Goal: Task Accomplishment & Management: Manage account settings

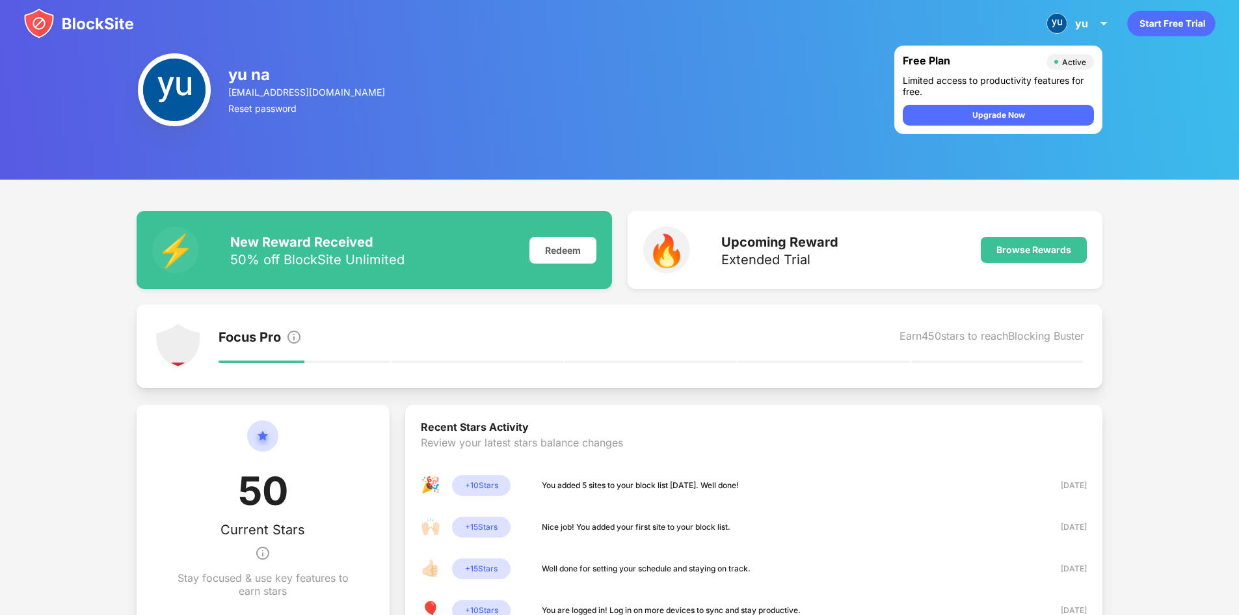
click at [243, 98] on div "yu na [EMAIL_ADDRESS][DOMAIN_NAME] Reset password" at bounding box center [307, 90] width 159 height 78
click at [246, 82] on div "yu na" at bounding box center [307, 74] width 159 height 19
click at [1068, 20] on div "yu yu na View Account Insights Premium Rewards Settings Support Log Out" at bounding box center [1079, 23] width 81 height 31
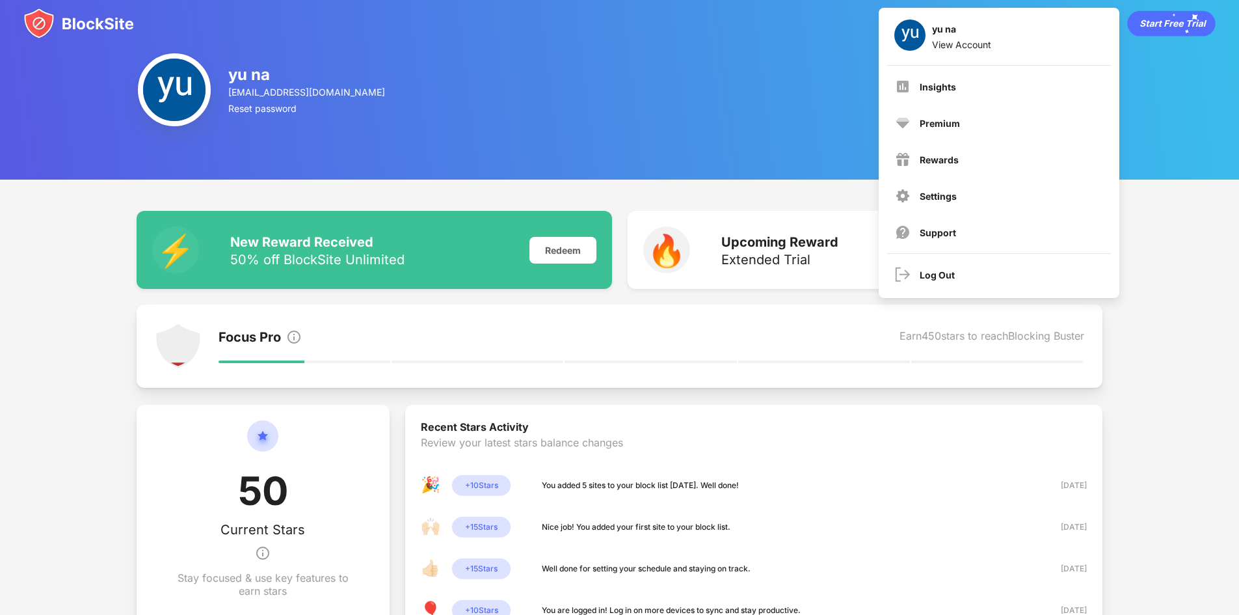
click at [925, 93] on div "Insights" at bounding box center [999, 86] width 224 height 31
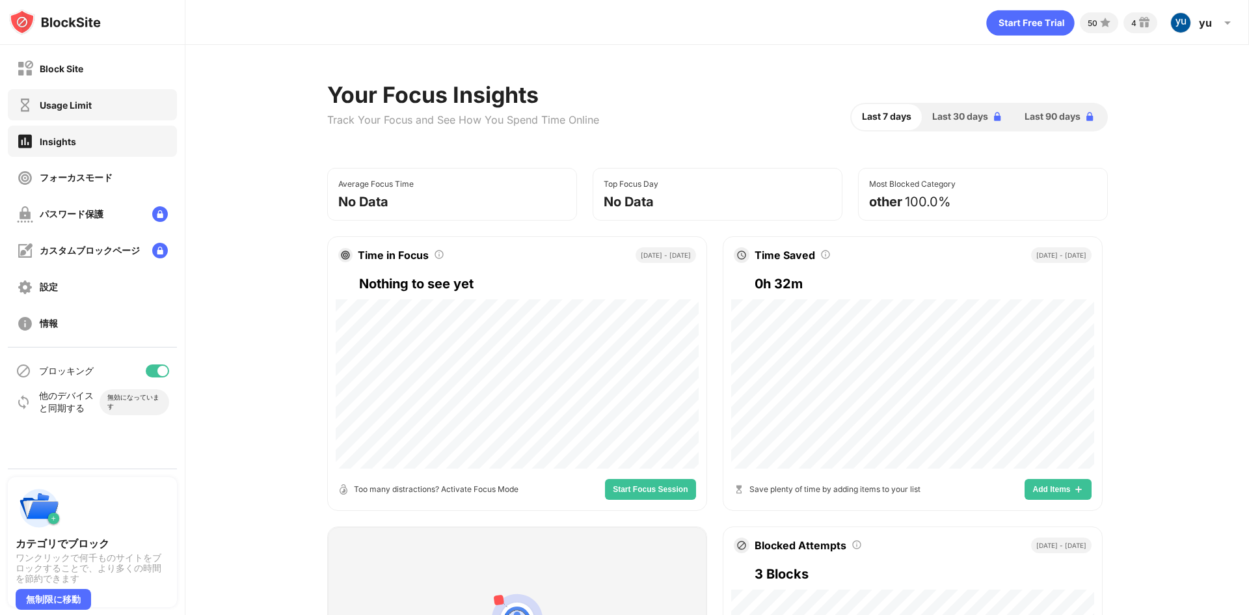
click at [29, 107] on img at bounding box center [25, 105] width 16 height 16
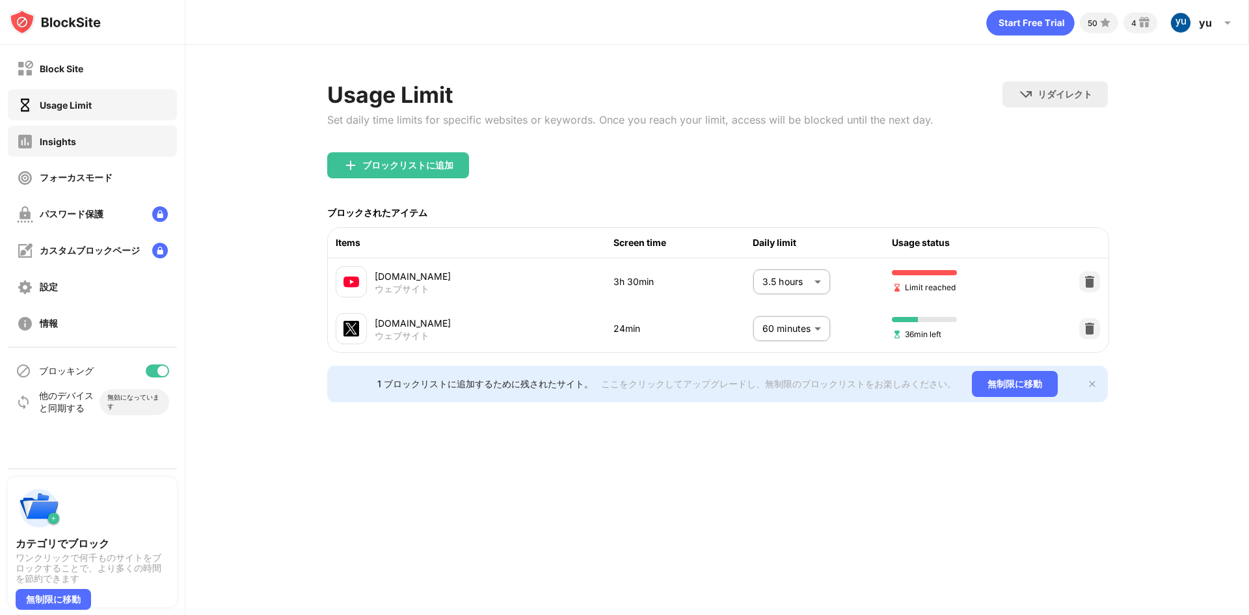
click at [118, 138] on div "Insights" at bounding box center [92, 141] width 169 height 31
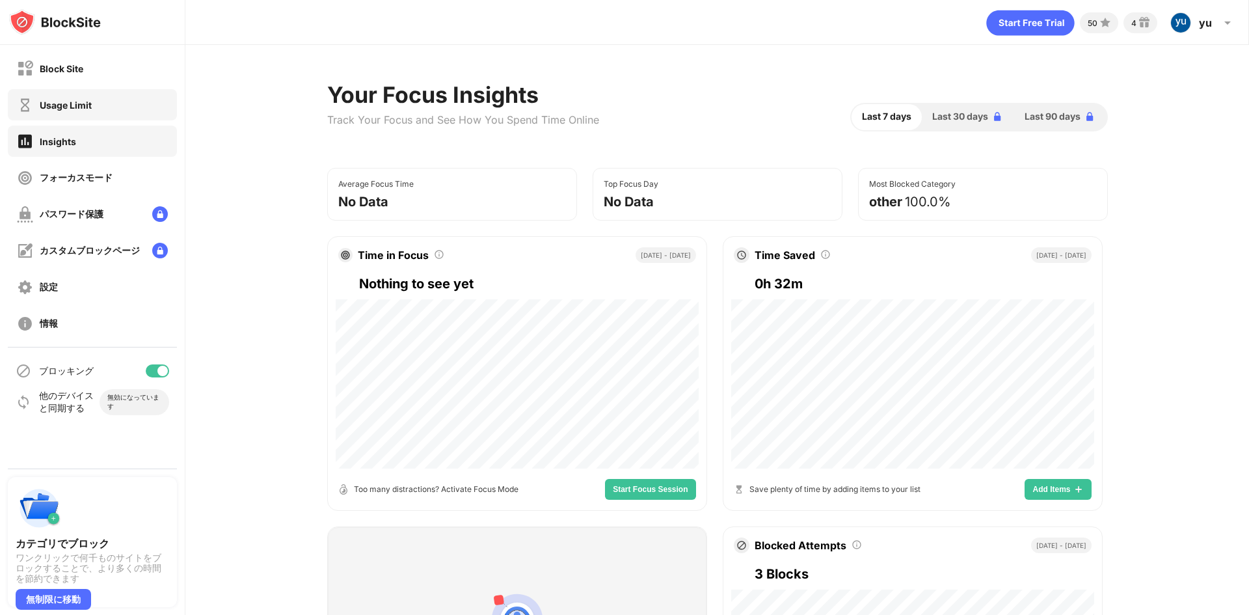
drag, startPoint x: 118, startPoint y: 99, endPoint x: 140, endPoint y: 99, distance: 21.5
click at [120, 99] on div "Usage Limit" at bounding box center [92, 104] width 169 height 31
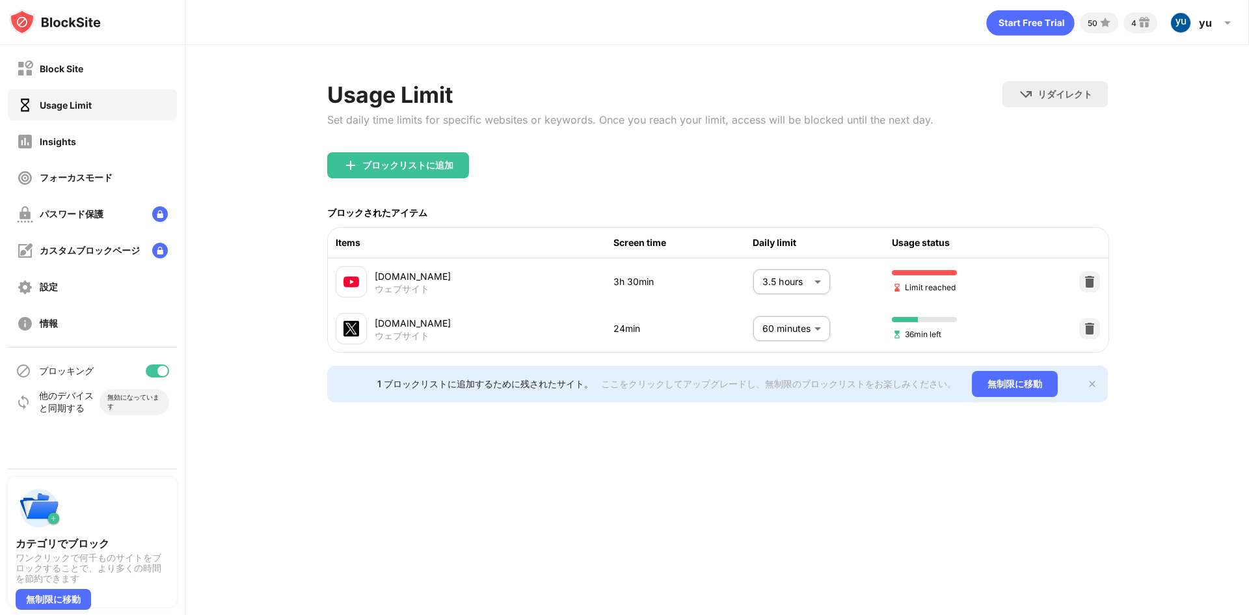
click at [808, 283] on body "Block Site Usage Limit Insights フォーカスモード パスワード保護 カスタムブロックページ 設定 情報 ブロッキング 他のデバイ…" at bounding box center [624, 307] width 1249 height 615
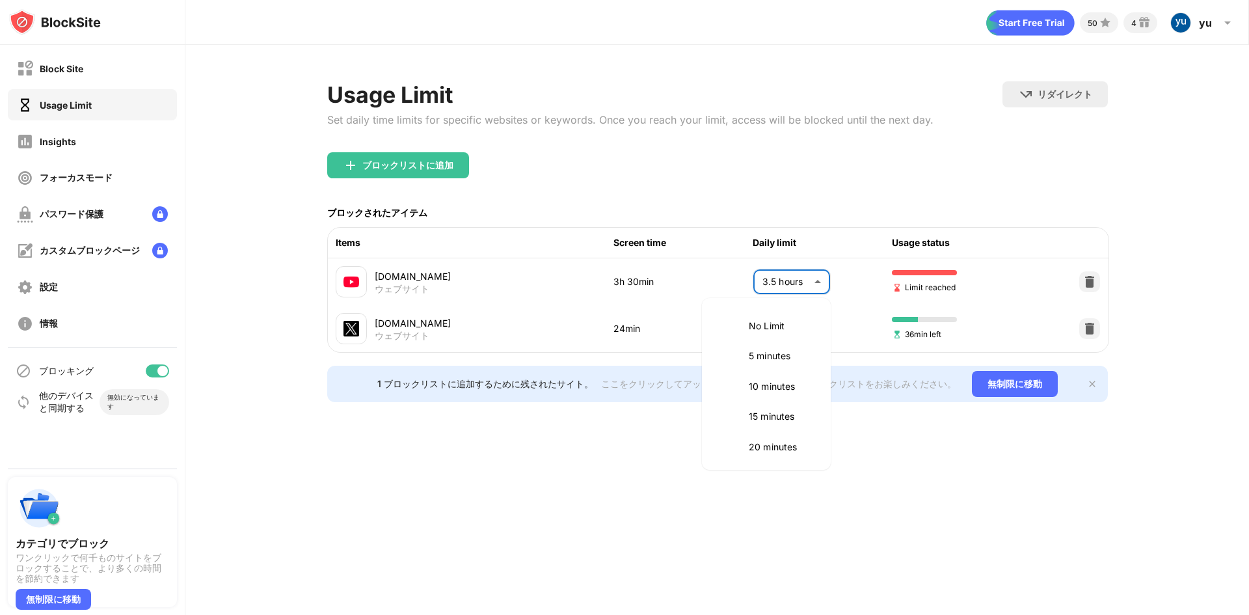
scroll to position [455, 0]
click at [779, 360] on p "3 hours" at bounding box center [781, 354] width 66 height 14
type input "***"
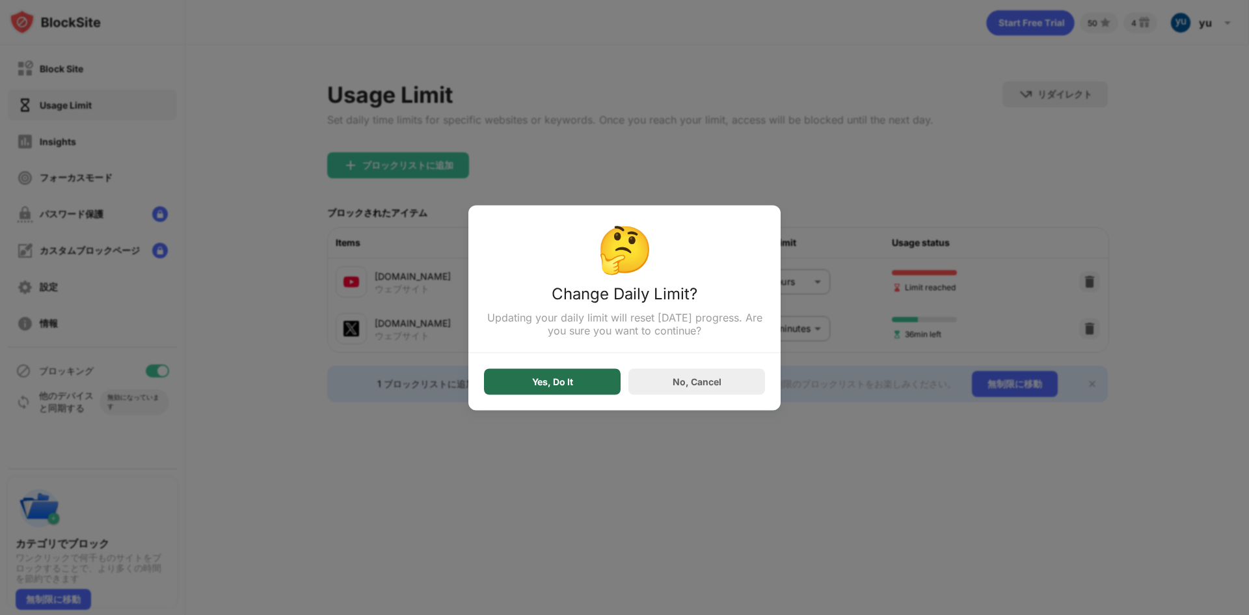
click at [589, 383] on div "Yes, Do It" at bounding box center [552, 381] width 137 height 26
